Goal: Task Accomplishment & Management: Manage account settings

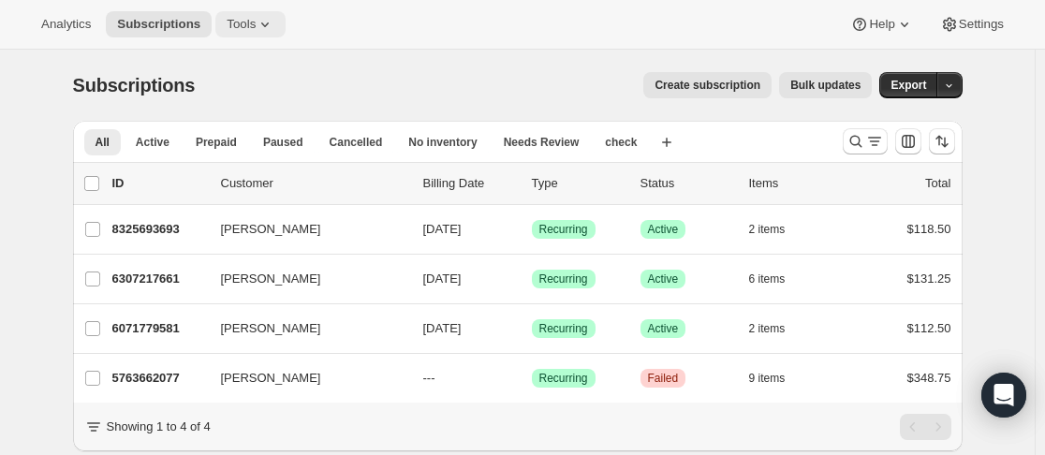
click at [266, 22] on button "Tools" at bounding box center [250, 24] width 70 height 26
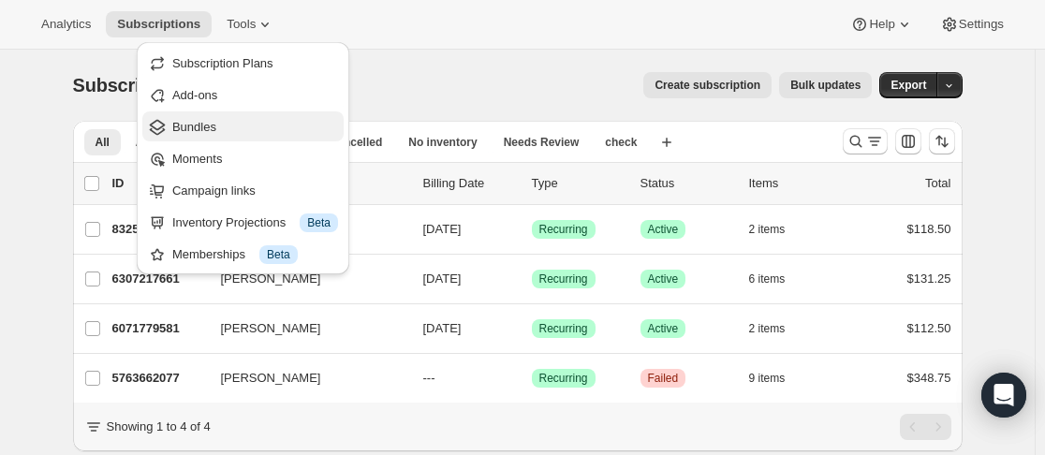
click at [218, 118] on span "Bundles" at bounding box center [255, 127] width 166 height 19
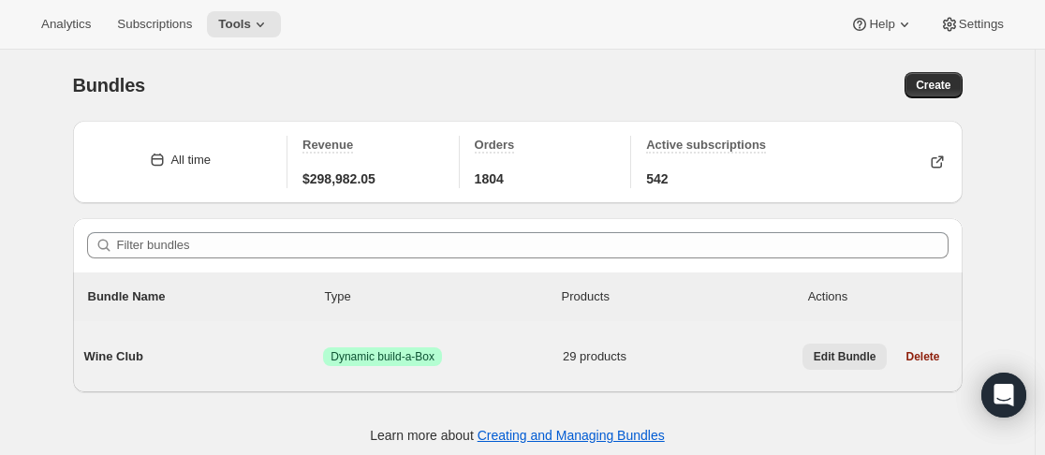
click at [852, 364] on button "Edit Bundle" at bounding box center [845, 357] width 85 height 26
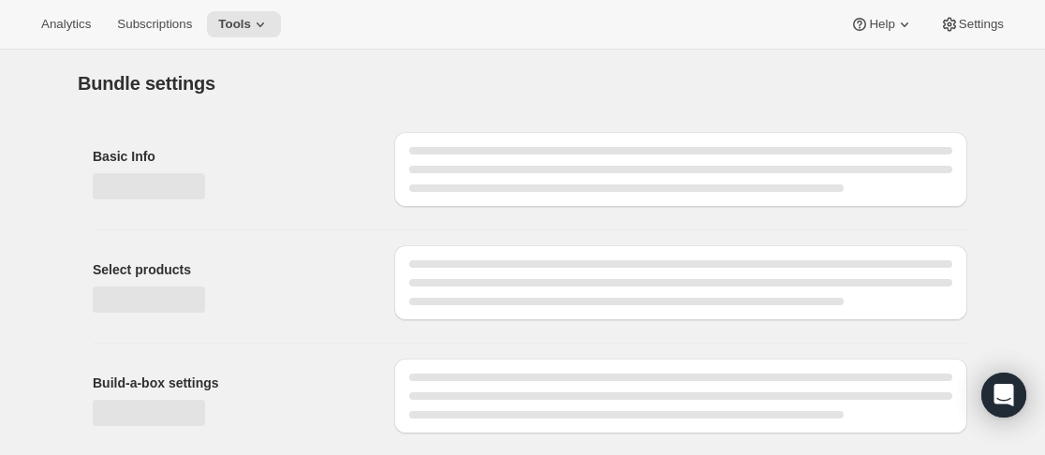
type input "Wine Club"
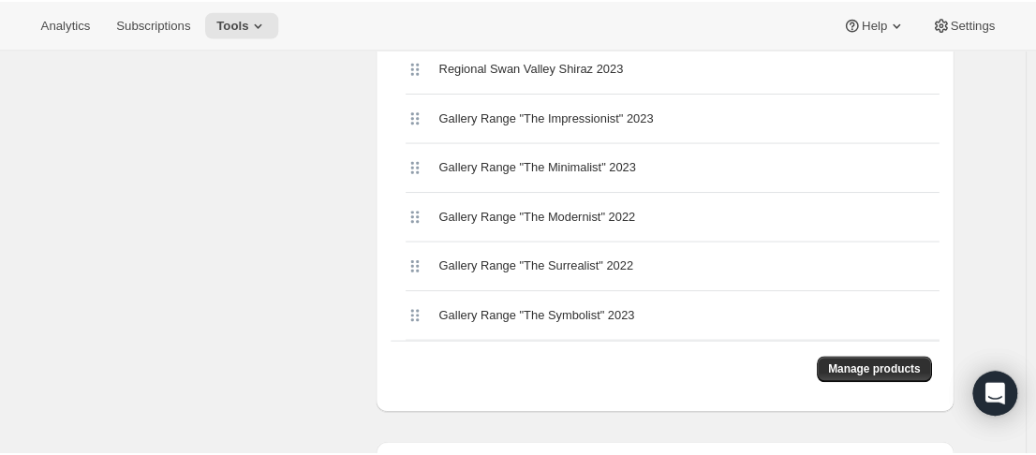
scroll to position [1779, 0]
